Goal: Information Seeking & Learning: Learn about a topic

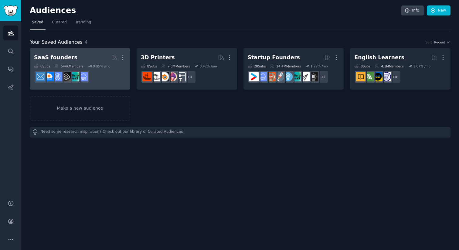
click at [80, 54] on h2 "SaaS founders More" at bounding box center [80, 57] width 92 height 11
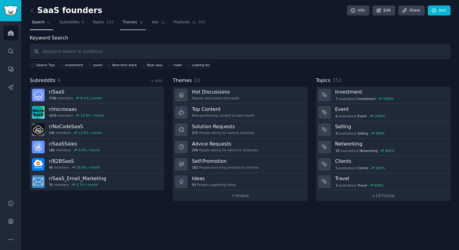
click at [139, 23] on icon at bounding box center [141, 22] width 4 height 4
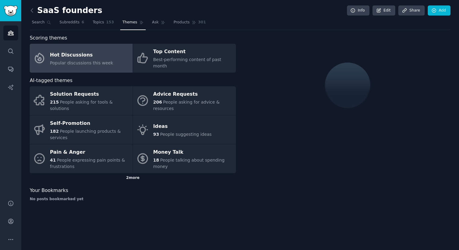
click at [136, 173] on div "2 more" at bounding box center [133, 178] width 206 height 10
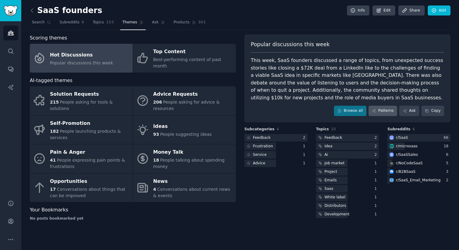
click at [382, 110] on link "Patterns" at bounding box center [383, 111] width 29 height 10
